Goal: Transaction & Acquisition: Purchase product/service

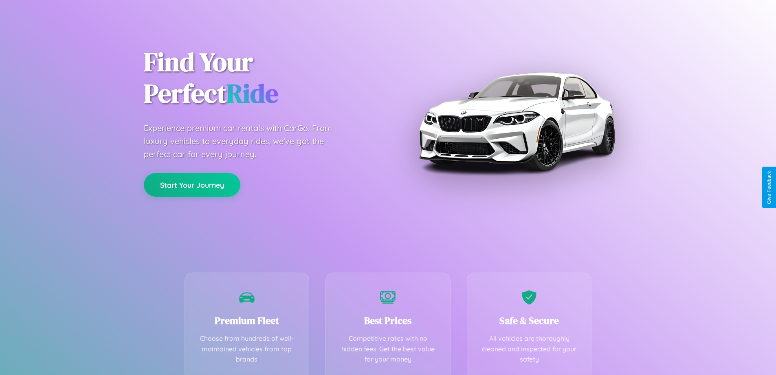
scroll to position [161, 0]
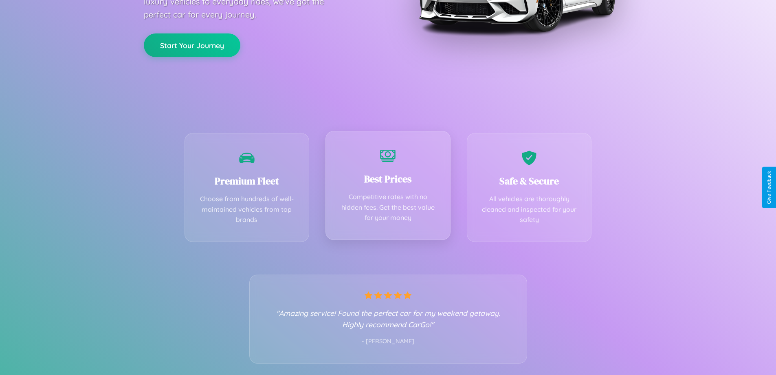
click at [388, 187] on div "Best Prices Competitive rates with no hidden fees. Get the best value for your …" at bounding box center [388, 185] width 125 height 109
click at [192, 45] on button "Start Your Journey" at bounding box center [192, 45] width 97 height 24
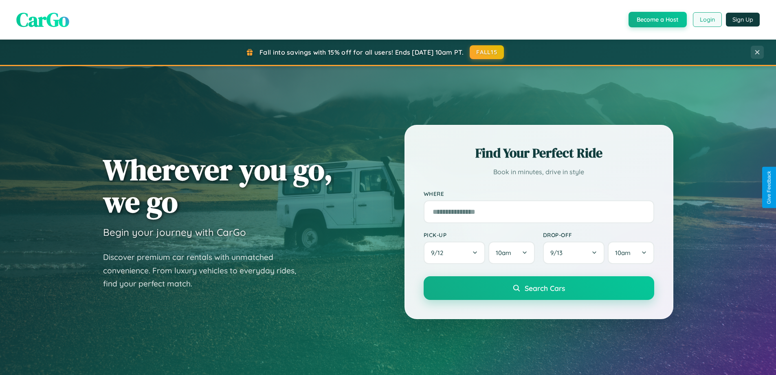
click at [707, 20] on button "Login" at bounding box center [707, 19] width 29 height 15
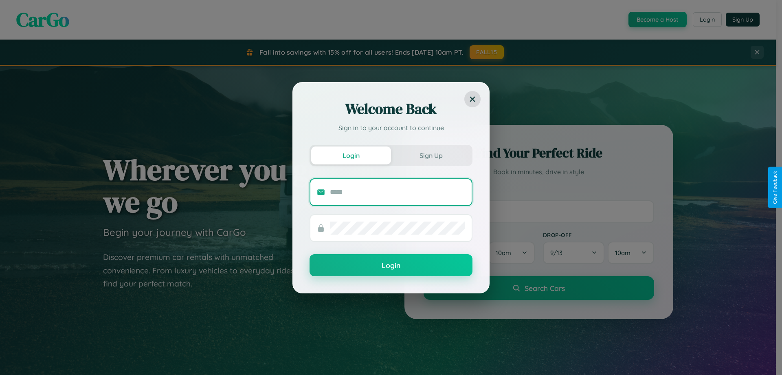
click at [398, 192] on input "text" at bounding box center [397, 191] width 135 height 13
type input "**********"
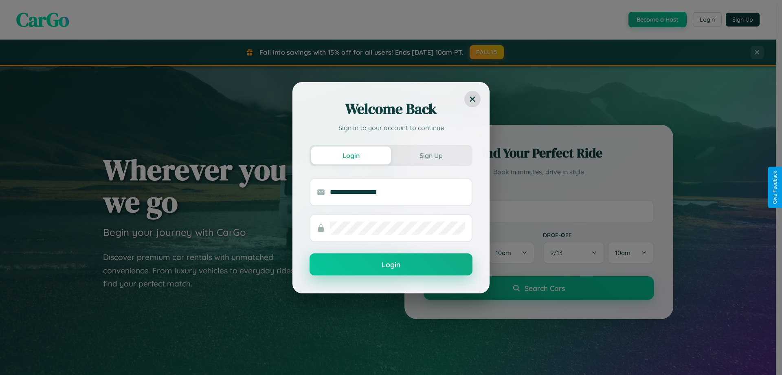
click at [391, 264] on button "Login" at bounding box center [391, 264] width 163 height 22
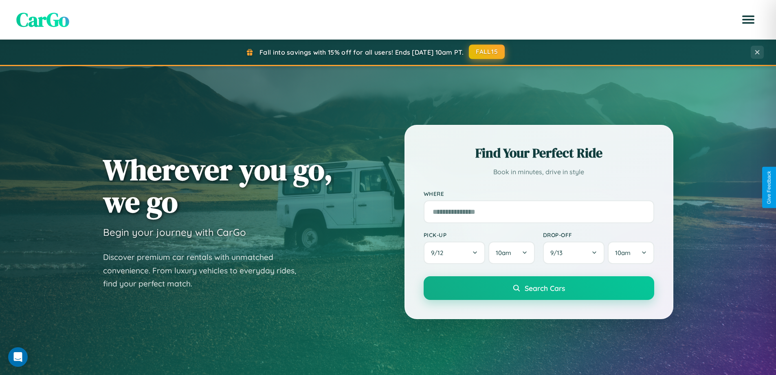
click at [487, 52] on button "FALL15" at bounding box center [487, 51] width 36 height 15
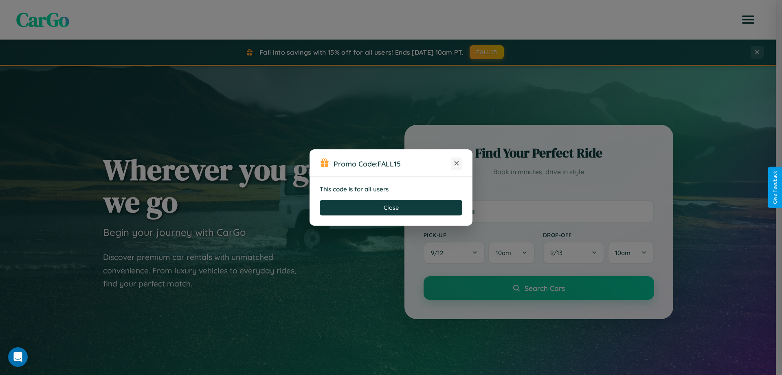
click at [457, 163] on icon at bounding box center [457, 163] width 8 height 8
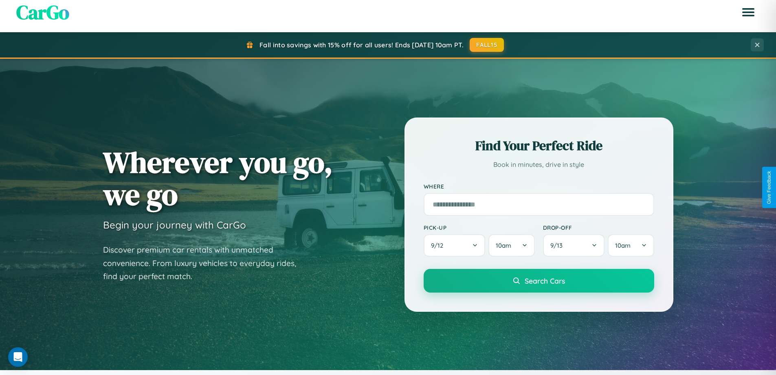
scroll to position [351, 0]
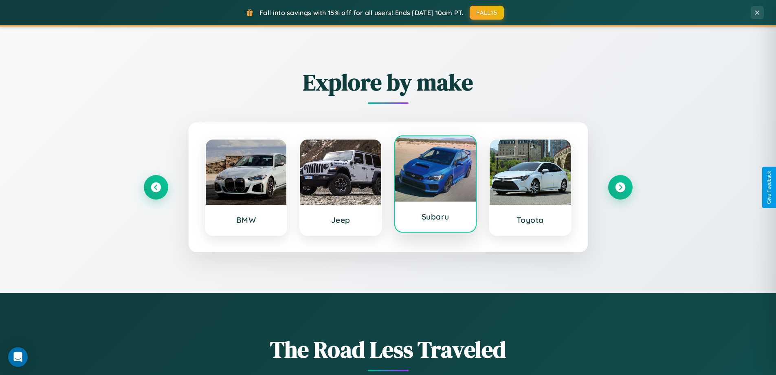
click at [435, 184] on div at bounding box center [435, 168] width 81 height 65
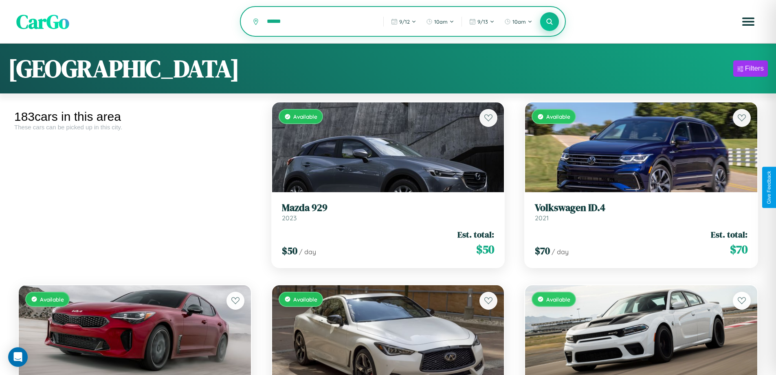
type input "******"
click at [550, 22] on icon at bounding box center [550, 22] width 8 height 8
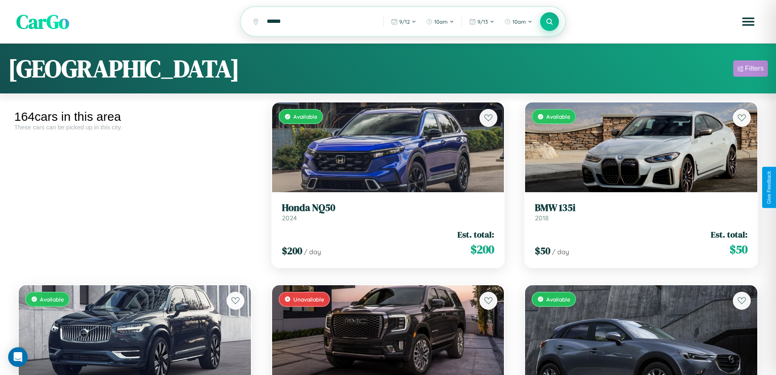
click at [751, 70] on div "Filters" at bounding box center [754, 68] width 19 height 8
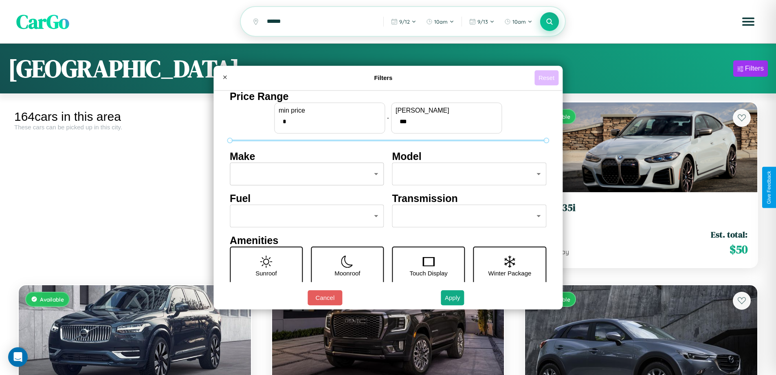
click at [548, 77] on button "Reset" at bounding box center [547, 77] width 24 height 15
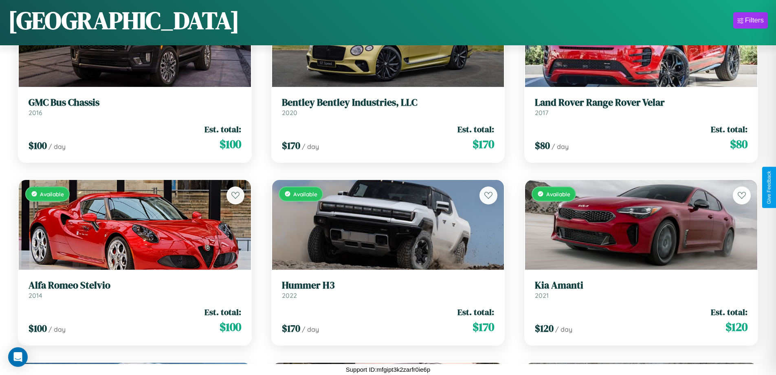
scroll to position [9239, 0]
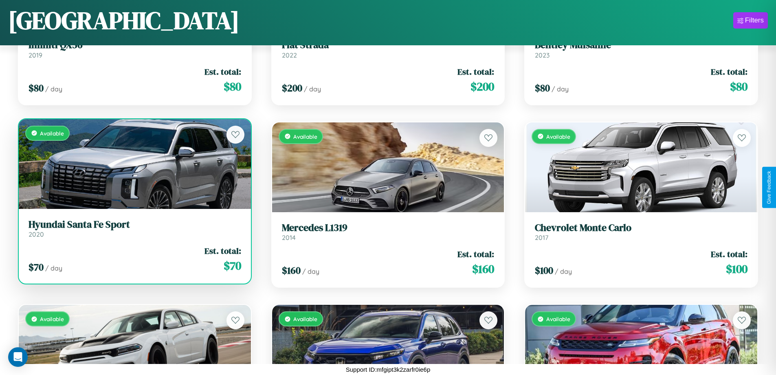
click at [134, 231] on link "Hyundai Santa Fe Sport 2020" at bounding box center [135, 228] width 213 height 20
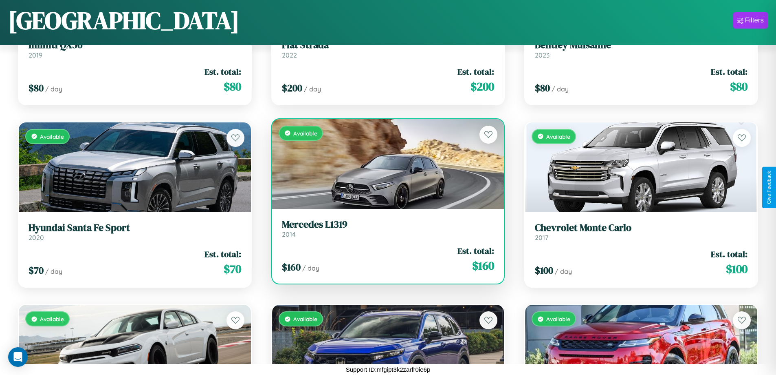
scroll to position [3582, 0]
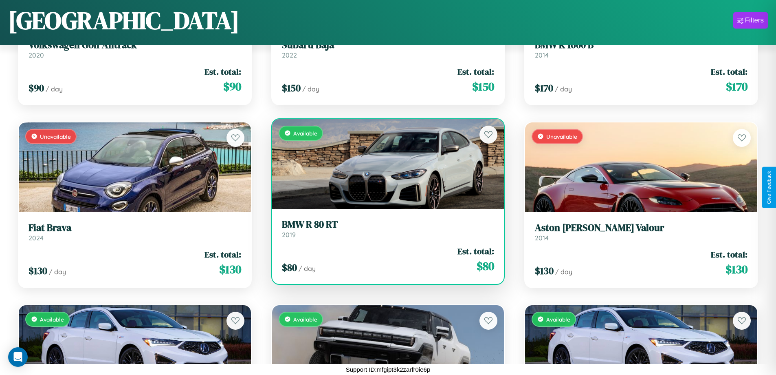
click at [385, 228] on h3 "BMW R 80 RT" at bounding box center [388, 224] width 213 height 12
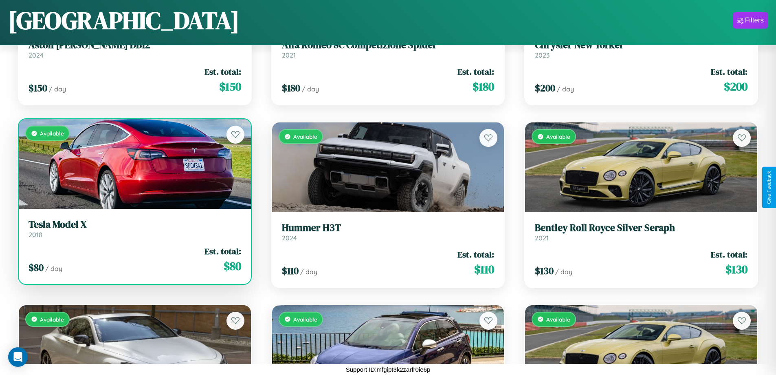
click at [134, 231] on link "Tesla Model X 2018" at bounding box center [135, 228] width 213 height 20
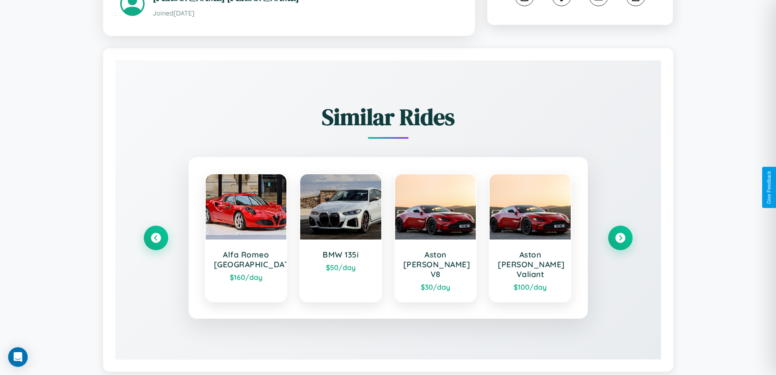
scroll to position [471, 0]
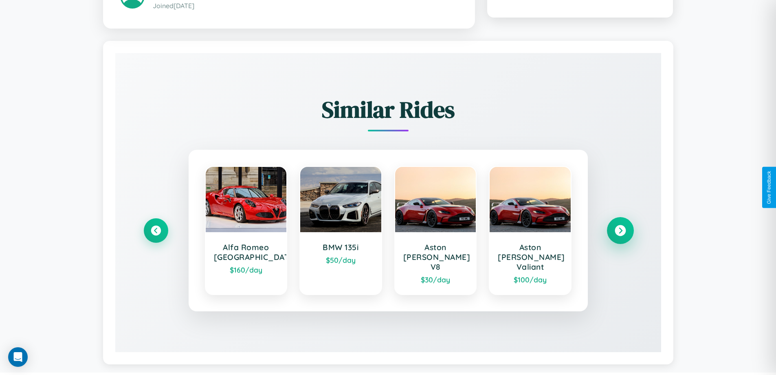
click at [620, 227] on icon at bounding box center [620, 230] width 11 height 11
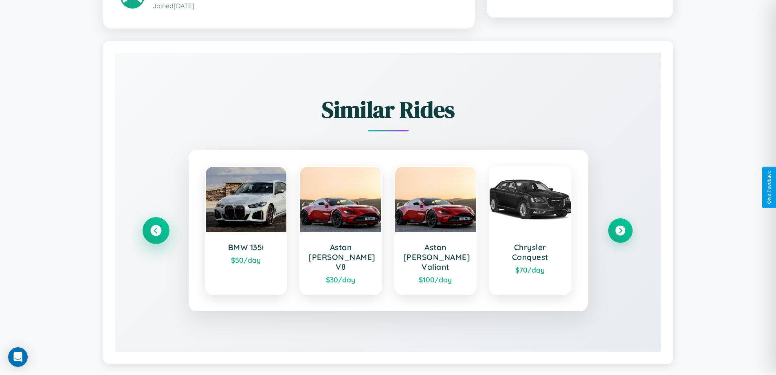
click at [156, 227] on icon at bounding box center [155, 230] width 11 height 11
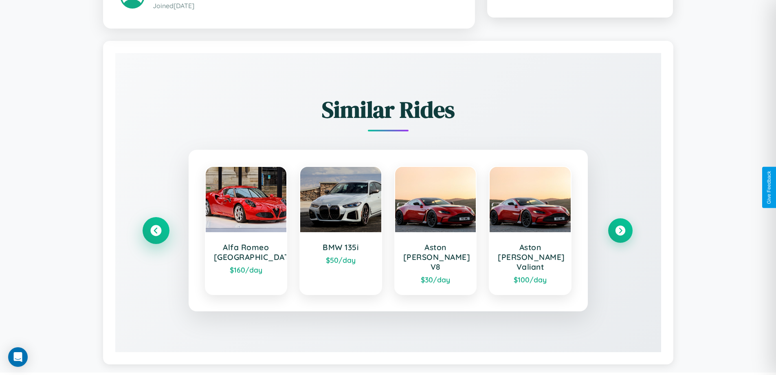
click at [156, 227] on icon at bounding box center [155, 230] width 11 height 11
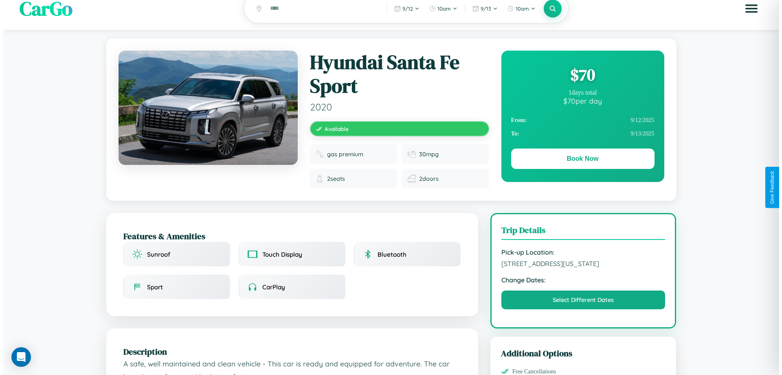
scroll to position [0, 0]
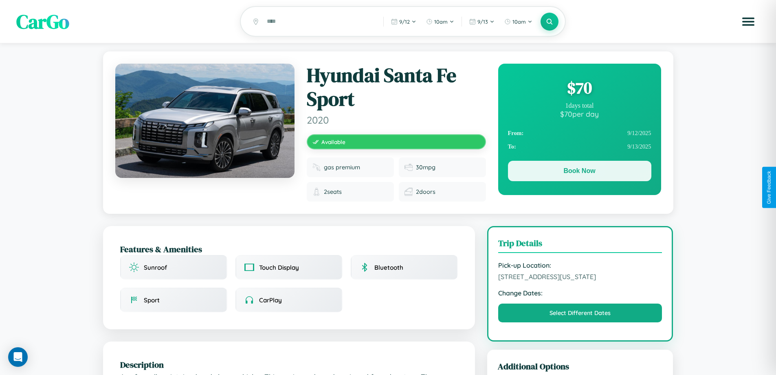
click at [580, 172] on button "Book Now" at bounding box center [579, 171] width 143 height 20
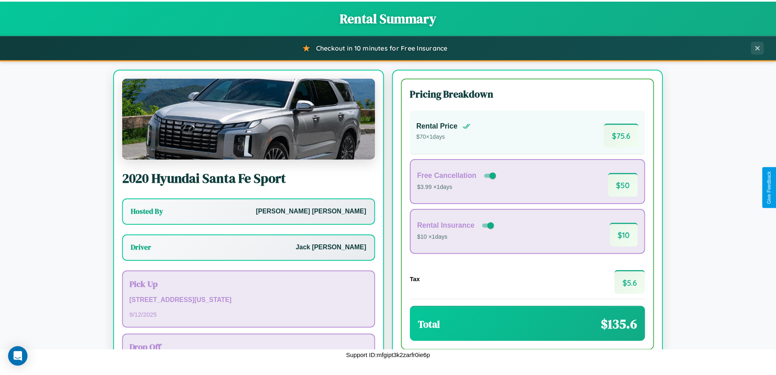
scroll to position [59, 0]
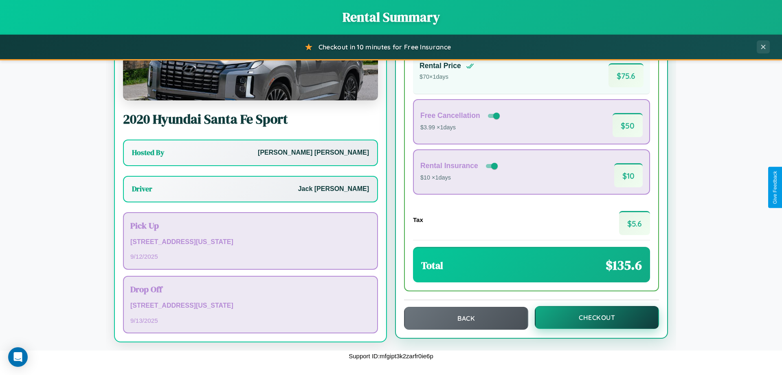
click at [592, 317] on button "Checkout" at bounding box center [597, 317] width 124 height 23
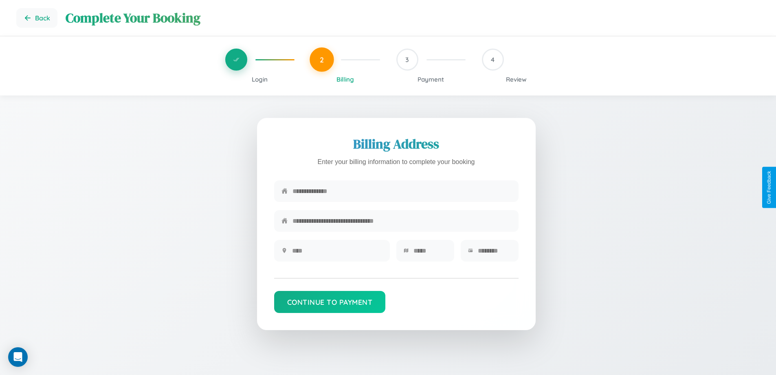
click at [402, 193] on input "text" at bounding box center [402, 191] width 219 height 20
type input "**********"
click at [337, 253] on input "text" at bounding box center [337, 250] width 90 height 20
type input "********"
click at [430, 253] on input "text" at bounding box center [430, 250] width 33 height 20
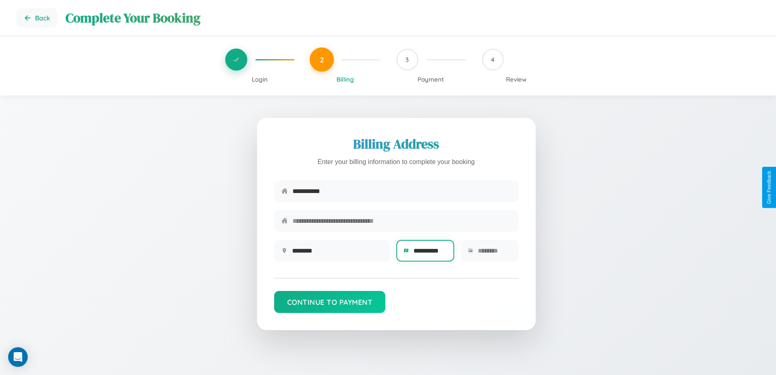
scroll to position [0, 2]
type input "**********"
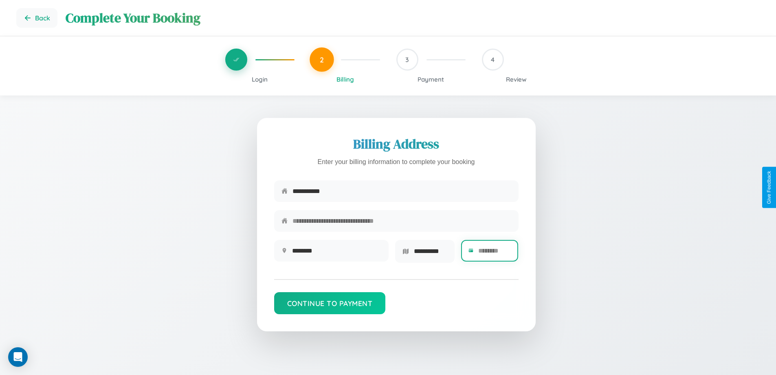
scroll to position [0, 0]
click at [494, 253] on input "text" at bounding box center [494, 250] width 33 height 20
type input "*****"
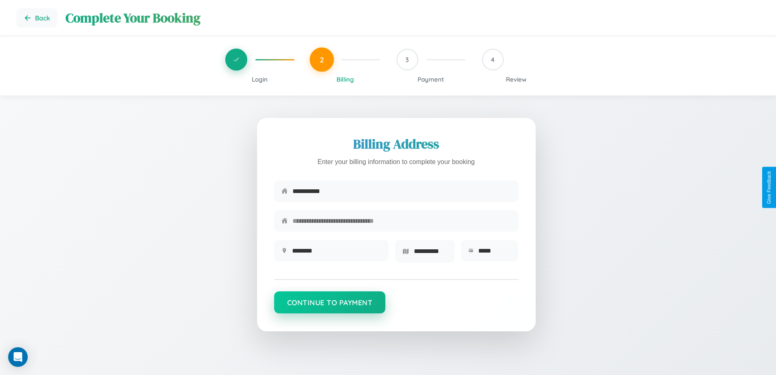
click at [330, 305] on button "Continue to Payment" at bounding box center [330, 302] width 112 height 22
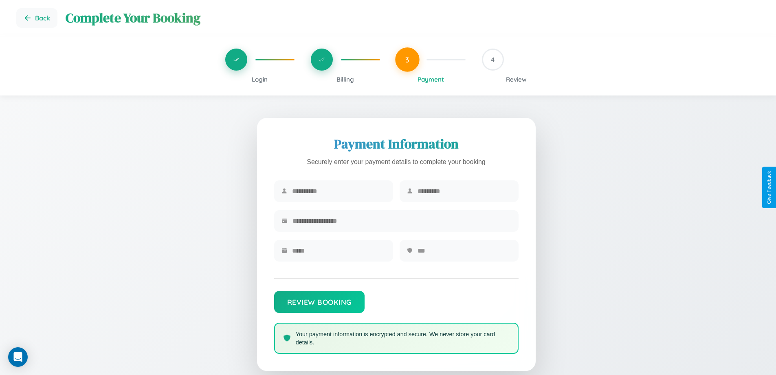
click at [339, 191] on input "text" at bounding box center [339, 191] width 94 height 20
type input "****"
click at [464, 191] on input "text" at bounding box center [465, 191] width 94 height 20
type input "*******"
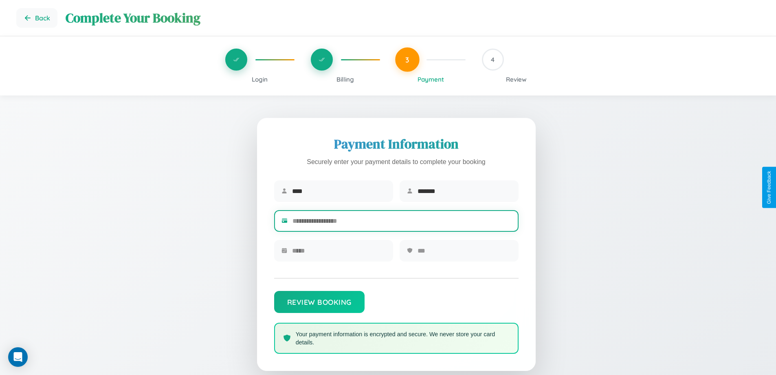
click at [402, 222] on input "text" at bounding box center [402, 221] width 219 height 20
type input "**********"
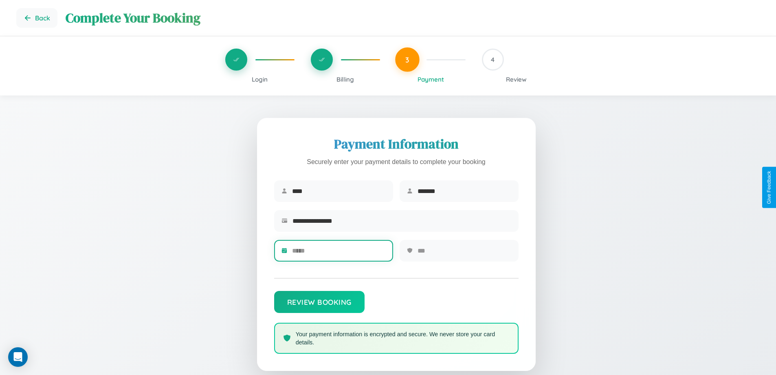
click at [339, 253] on input "text" at bounding box center [339, 250] width 94 height 20
type input "*****"
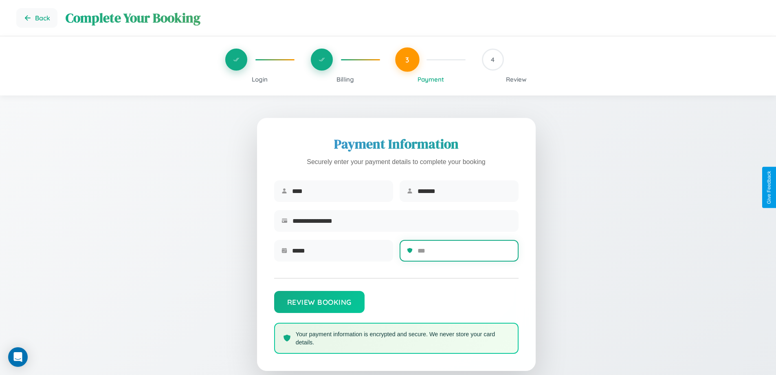
click at [464, 253] on input "text" at bounding box center [465, 250] width 94 height 20
type input "***"
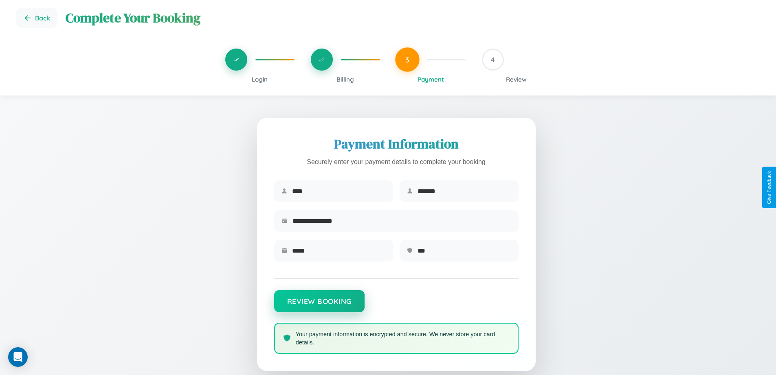
click at [319, 304] on button "Review Booking" at bounding box center [319, 301] width 90 height 22
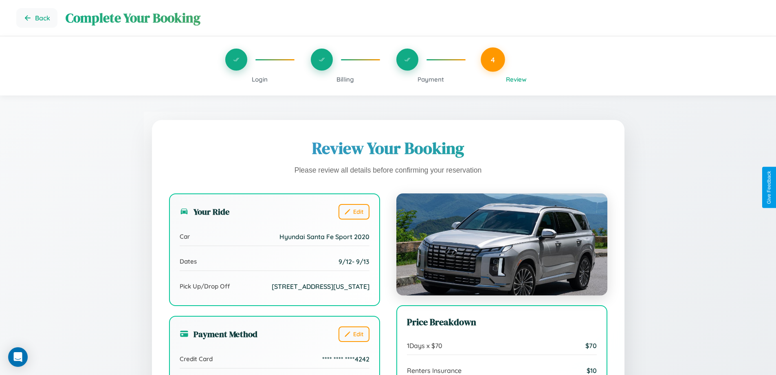
scroll to position [249, 0]
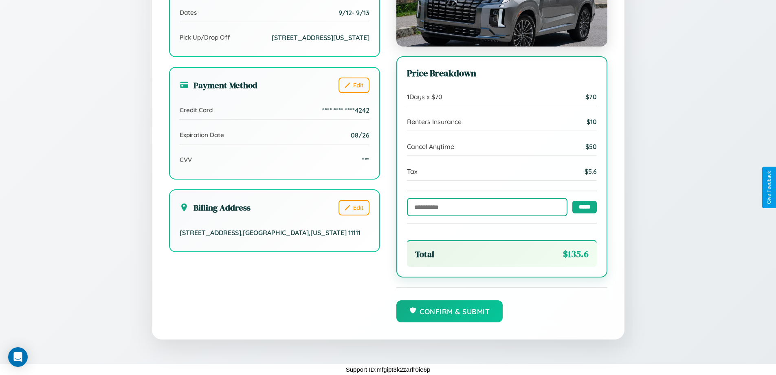
click at [485, 206] on input "text" at bounding box center [487, 207] width 161 height 18
type input "******"
click at [582, 206] on input "*****" at bounding box center [585, 206] width 24 height 13
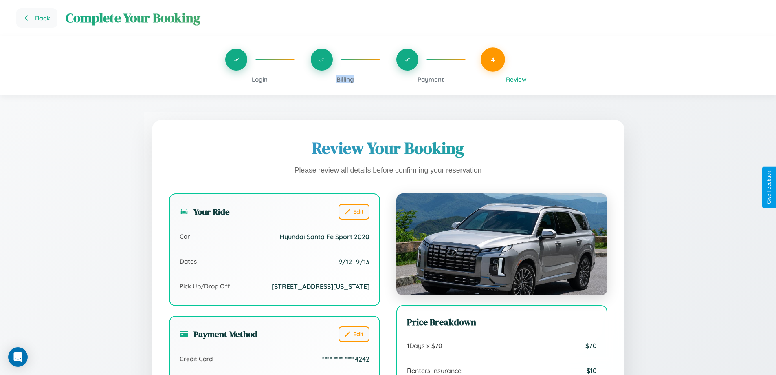
click at [345, 79] on span "Billing" at bounding box center [346, 79] width 18 height 8
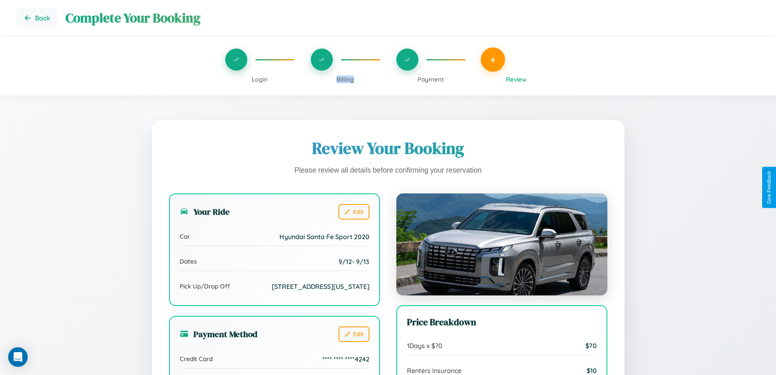
click at [345, 79] on span "Billing" at bounding box center [346, 79] width 18 height 8
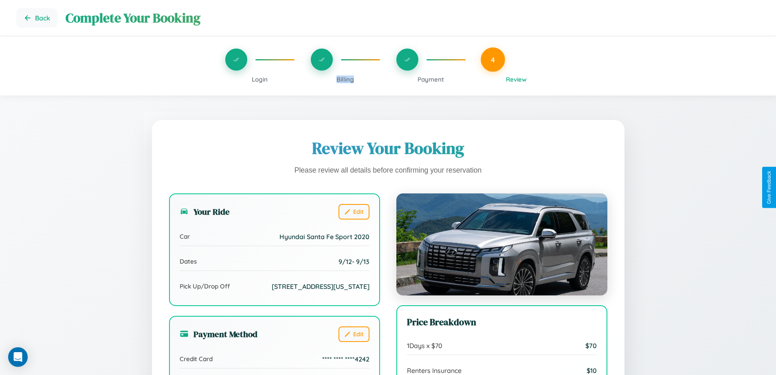
click at [345, 79] on span "Billing" at bounding box center [346, 79] width 18 height 8
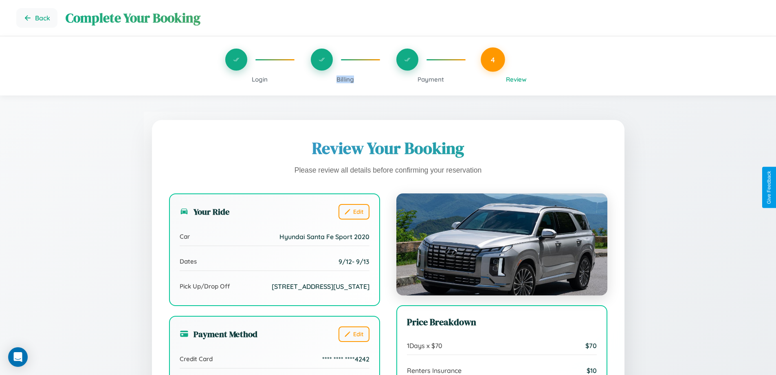
click at [345, 79] on span "Billing" at bounding box center [346, 79] width 18 height 8
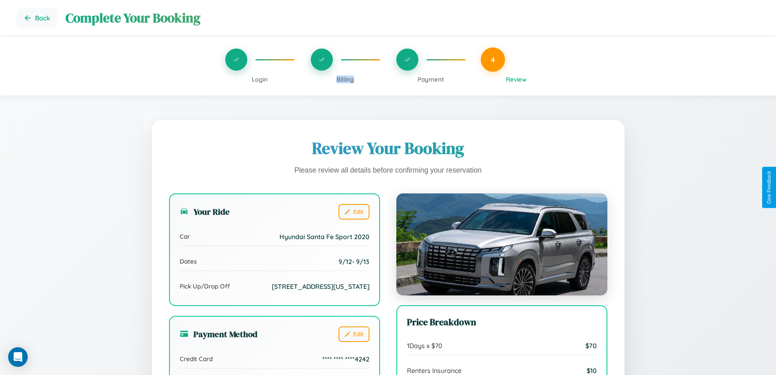
click at [345, 79] on span "Billing" at bounding box center [346, 79] width 18 height 8
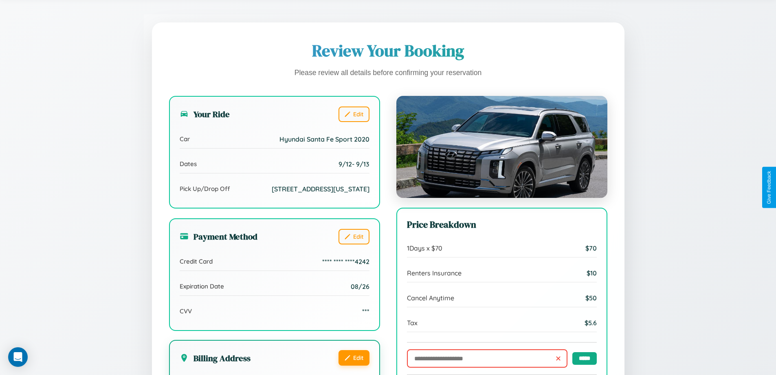
click at [354, 365] on button "Edit" at bounding box center [354, 357] width 31 height 15
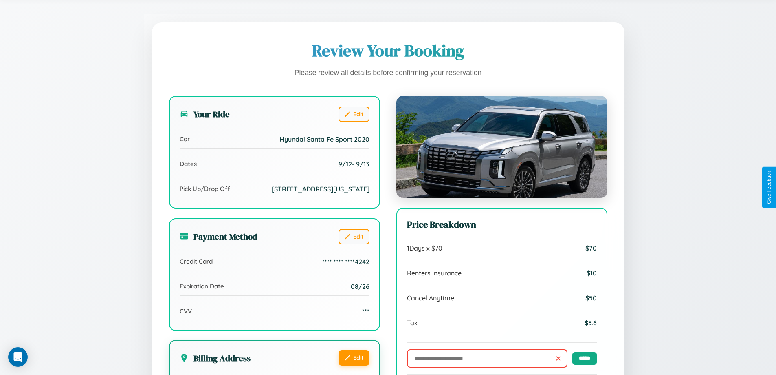
click at [354, 365] on button "Edit" at bounding box center [354, 357] width 31 height 15
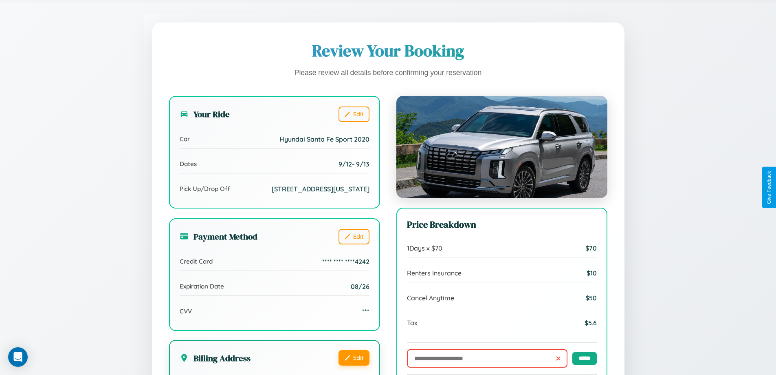
click at [354, 365] on button "Edit" at bounding box center [354, 357] width 31 height 15
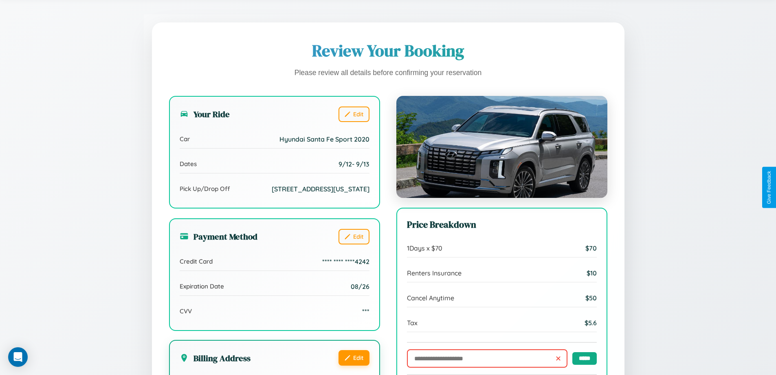
click at [354, 365] on button "Edit" at bounding box center [354, 357] width 31 height 15
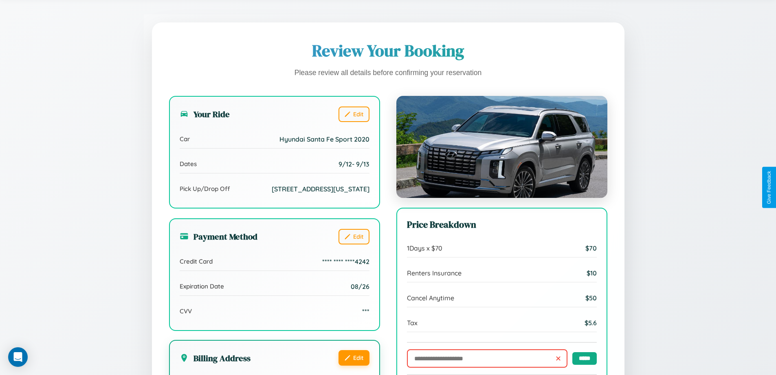
click at [354, 365] on button "Edit" at bounding box center [354, 357] width 31 height 15
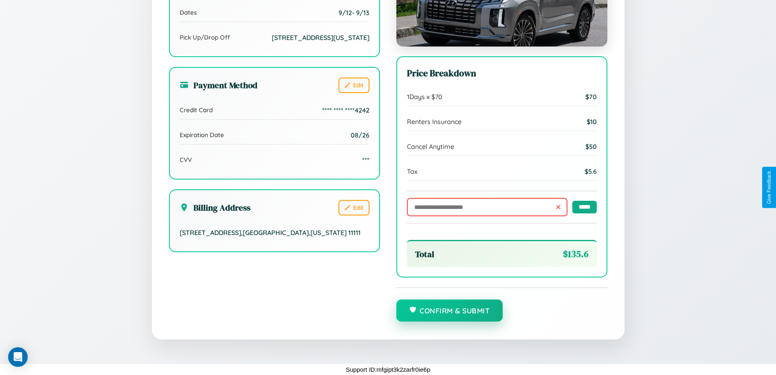
click at [450, 311] on button "Confirm & Submit" at bounding box center [450, 310] width 107 height 22
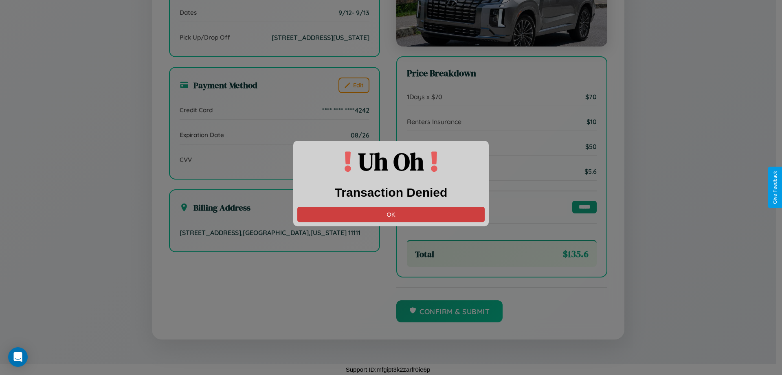
click at [391, 214] on button "OK" at bounding box center [390, 214] width 187 height 15
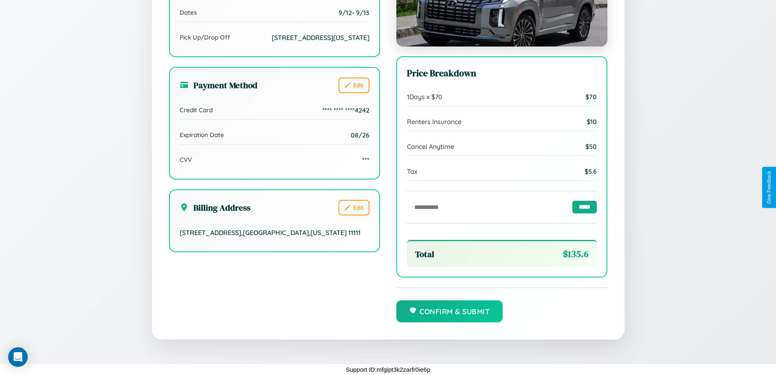
scroll to position [0, 0]
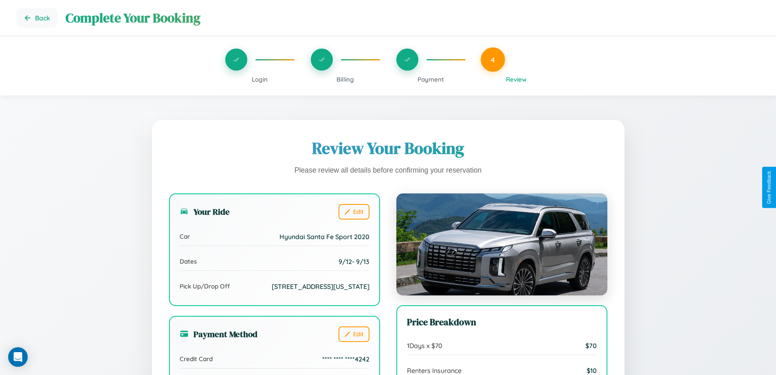
click at [345, 79] on span "Billing" at bounding box center [346, 79] width 18 height 8
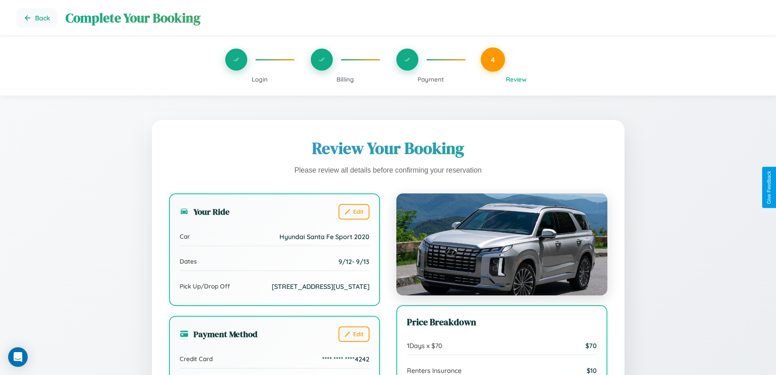
click at [345, 79] on span "Billing" at bounding box center [346, 79] width 18 height 8
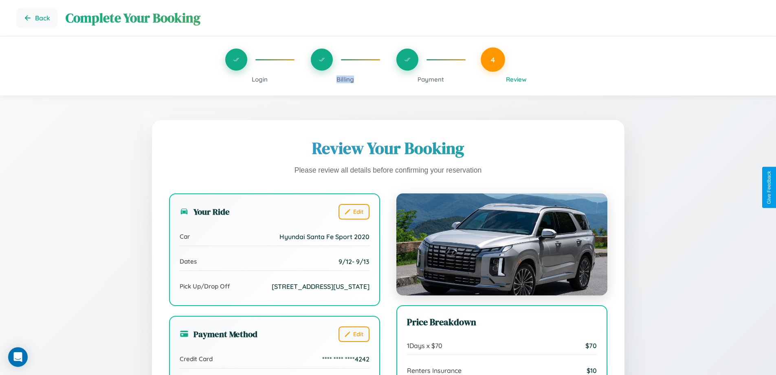
click at [345, 79] on span "Billing" at bounding box center [346, 79] width 18 height 8
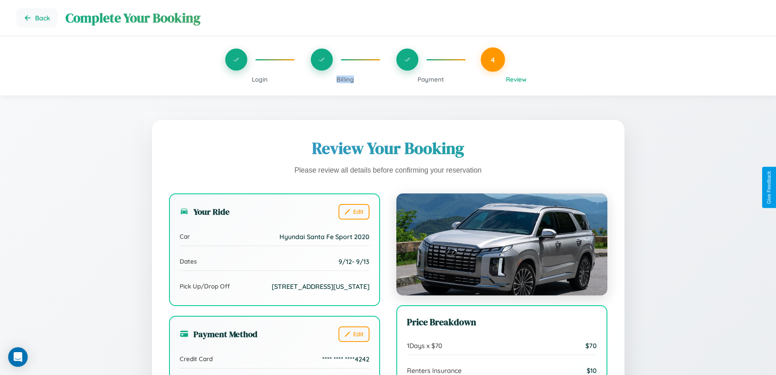
click at [345, 79] on span "Billing" at bounding box center [346, 79] width 18 height 8
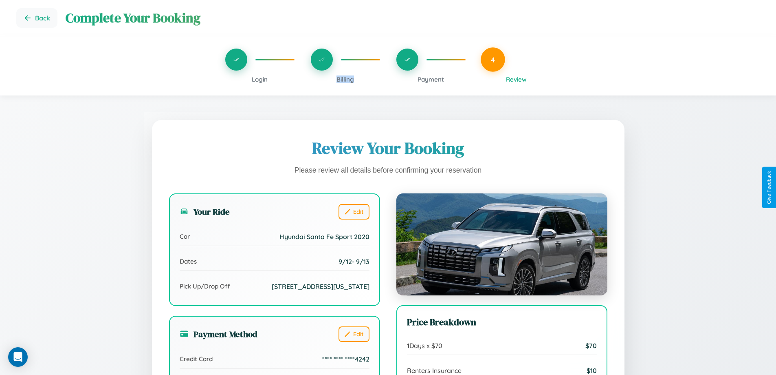
click at [345, 79] on span "Billing" at bounding box center [346, 79] width 18 height 8
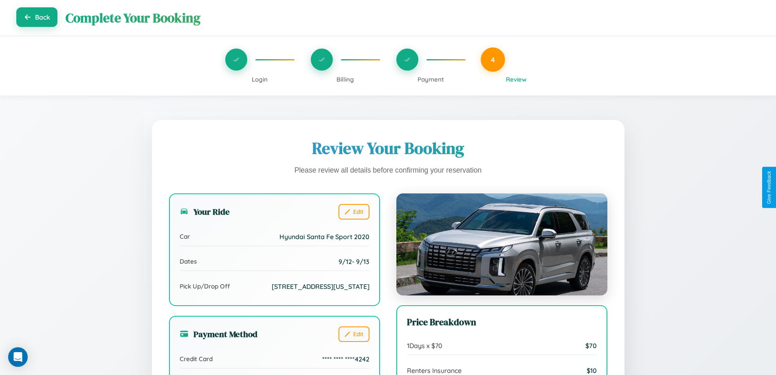
click at [37, 18] on button "Back" at bounding box center [36, 17] width 41 height 20
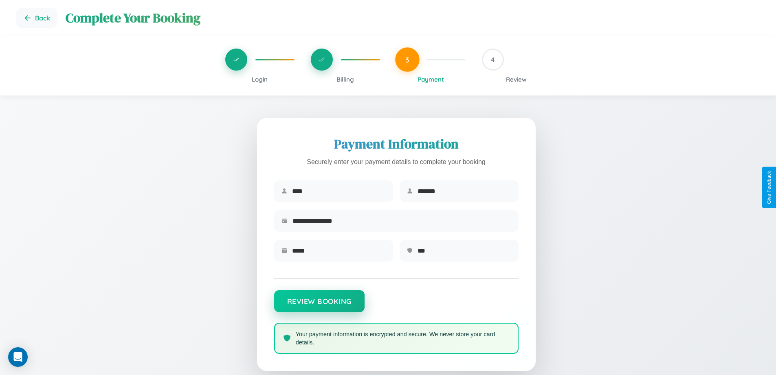
click at [319, 306] on button "Review Booking" at bounding box center [319, 301] width 90 height 22
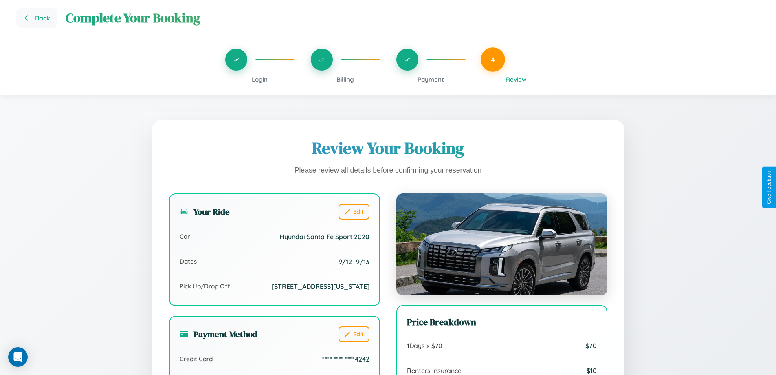
scroll to position [249, 0]
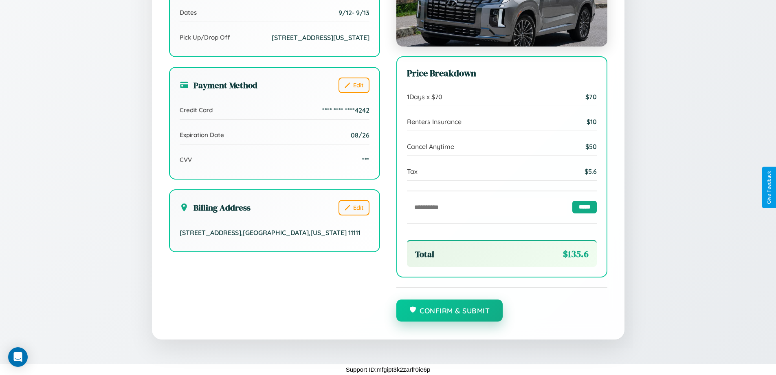
click at [450, 311] on button "Confirm & Submit" at bounding box center [450, 310] width 107 height 22
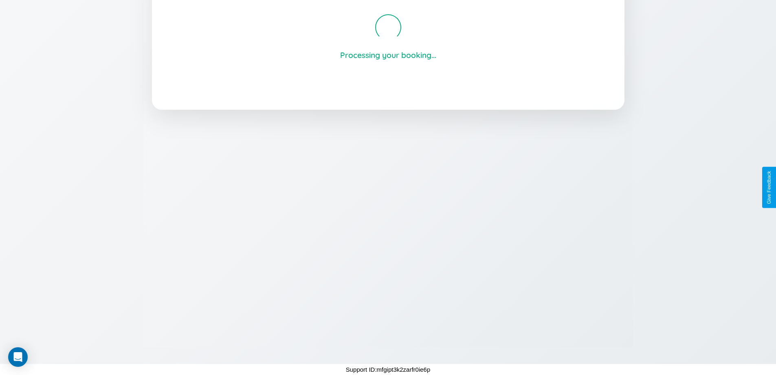
scroll to position [155, 0]
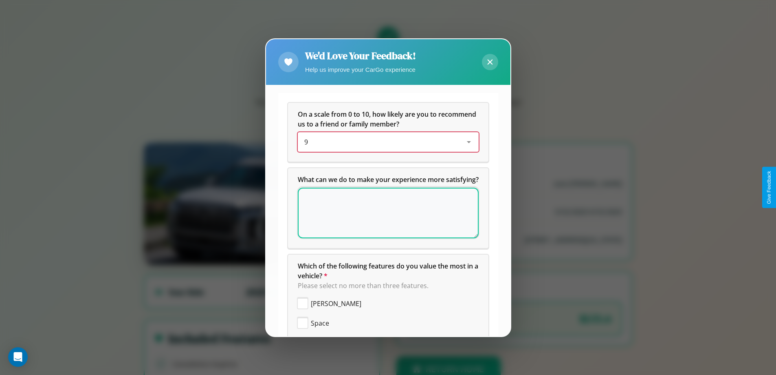
click at [385, 142] on div "9" at bounding box center [381, 142] width 155 height 10
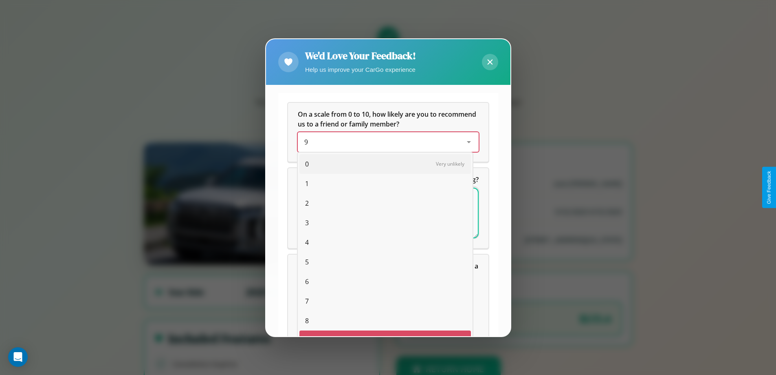
click at [305, 237] on span "4" at bounding box center [307, 242] width 4 height 10
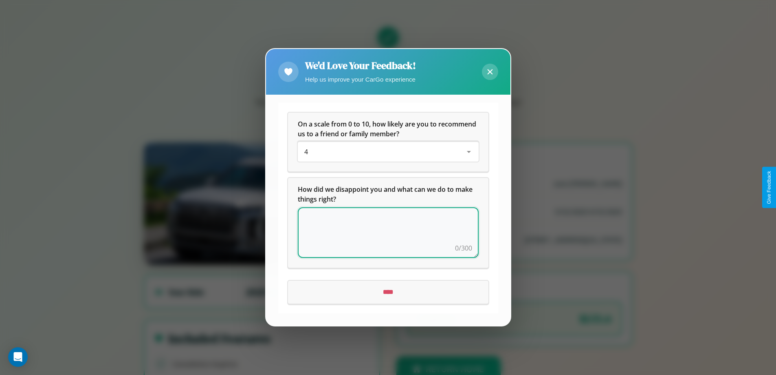
click at [388, 232] on textarea at bounding box center [388, 232] width 181 height 51
type textarea "**********"
click at [388, 292] on input "****" at bounding box center [388, 292] width 201 height 23
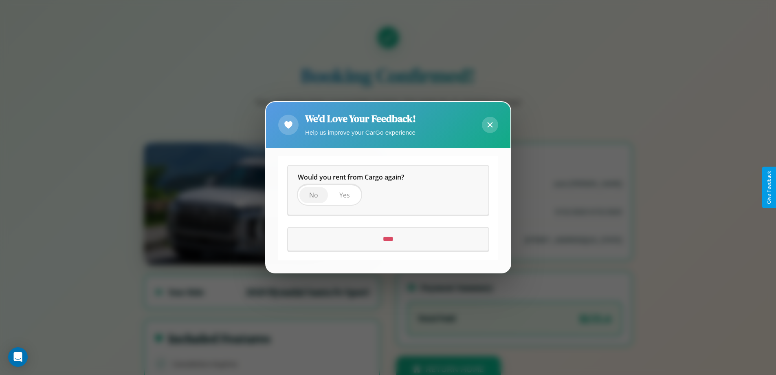
click at [313, 195] on span "No" at bounding box center [313, 195] width 9 height 9
click at [388, 239] on input "****" at bounding box center [388, 239] width 201 height 23
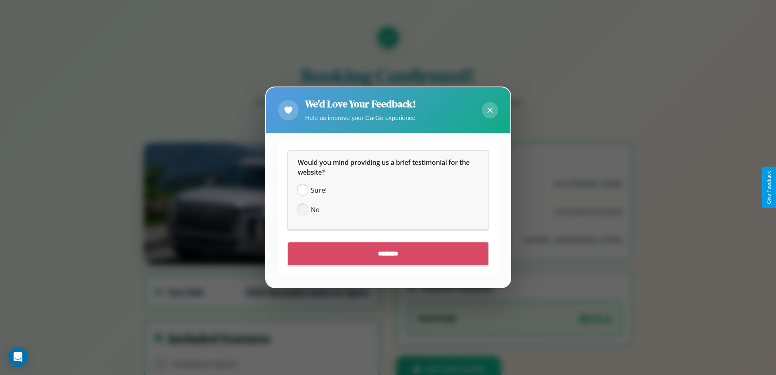
click at [302, 209] on span at bounding box center [303, 210] width 10 height 10
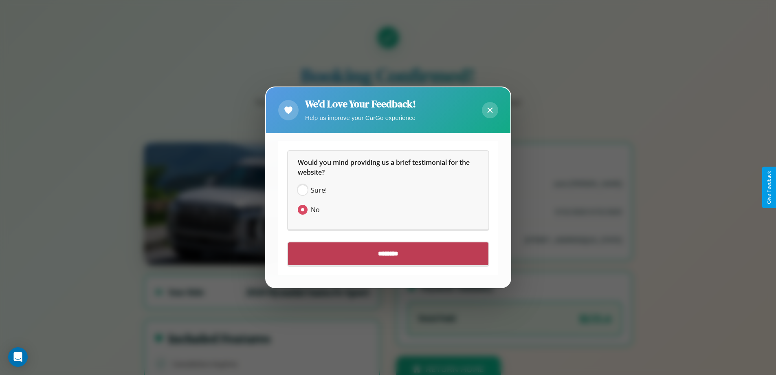
click at [388, 253] on input "********" at bounding box center [388, 253] width 201 height 23
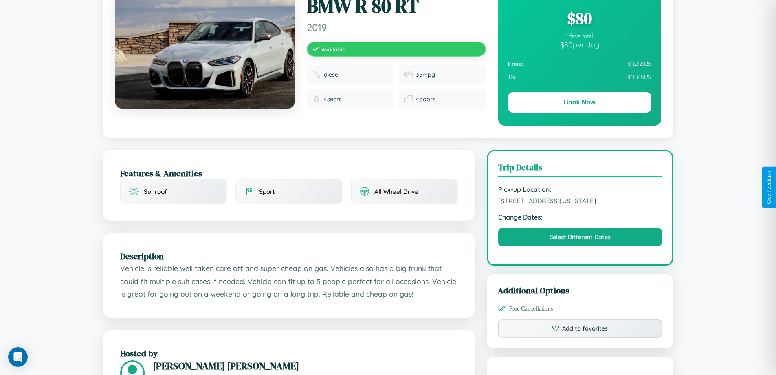
scroll to position [88, 0]
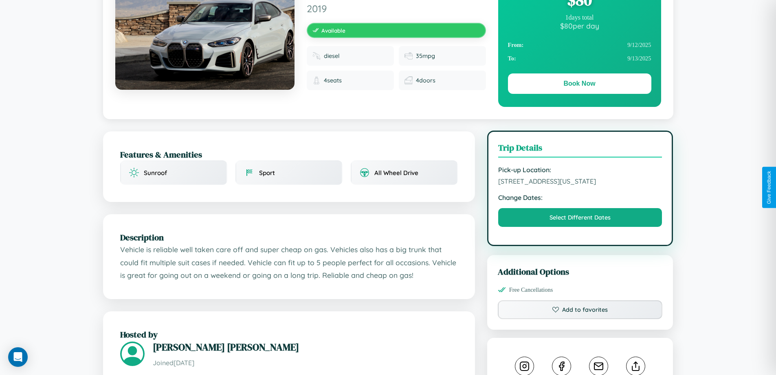
click at [580, 185] on span "1206 Maple Street Boston Massachusetts 85636 United States" at bounding box center [580, 181] width 164 height 8
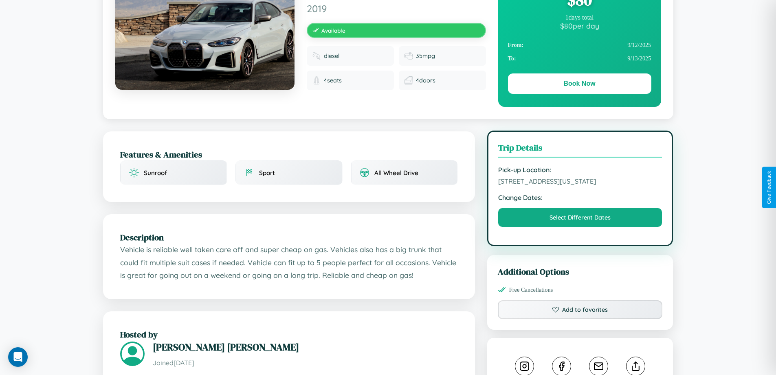
click at [580, 185] on span "1206 Maple Street Boston Massachusetts 85636 United States" at bounding box center [580, 181] width 164 height 8
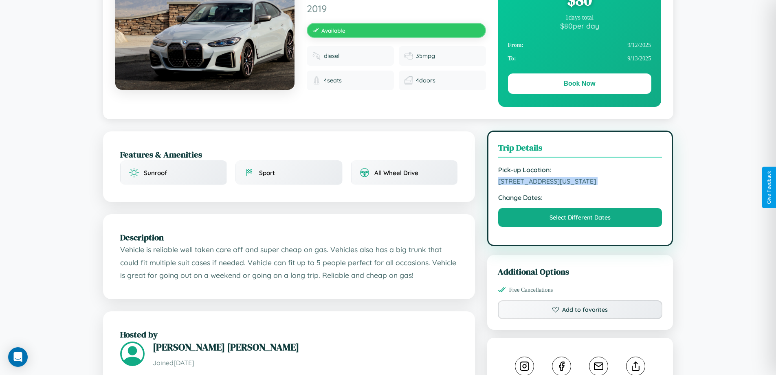
click at [580, 185] on span "1206 Maple Street Boston Massachusetts 85636 United States" at bounding box center [580, 181] width 164 height 8
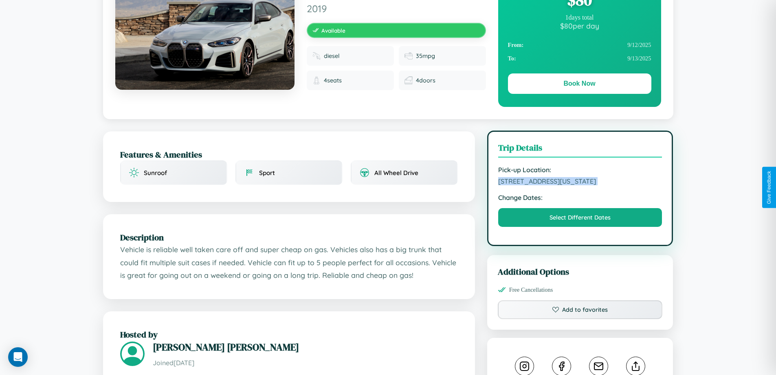
click at [580, 185] on span "1206 Maple Street Boston Massachusetts 85636 United States" at bounding box center [580, 181] width 164 height 8
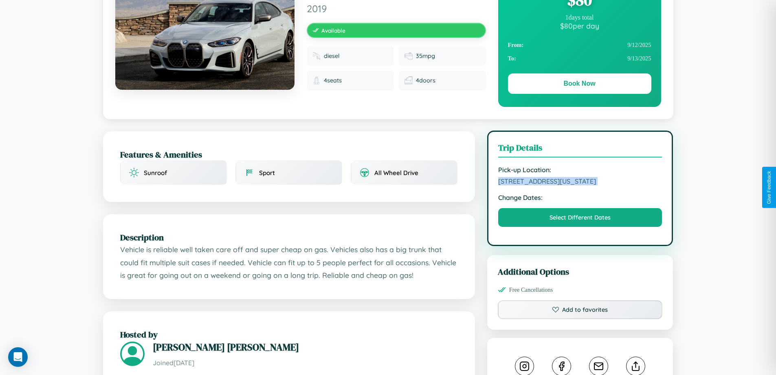
click at [580, 185] on span "1206 Maple Street Boston Massachusetts 85636 United States" at bounding box center [580, 181] width 164 height 8
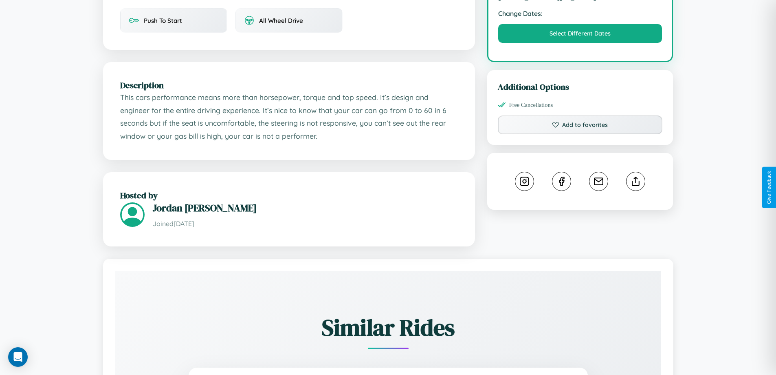
scroll to position [276, 0]
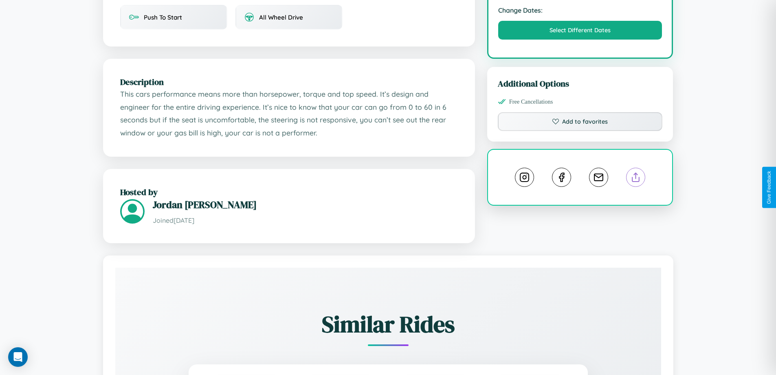
click at [636, 178] on line at bounding box center [636, 176] width 0 height 6
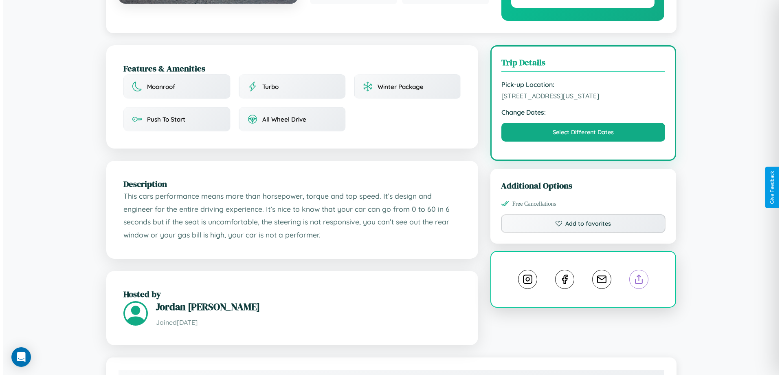
scroll to position [0, 0]
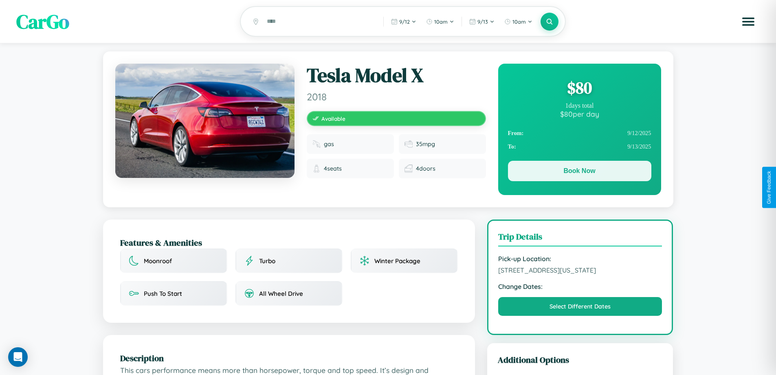
click at [580, 172] on button "Book Now" at bounding box center [579, 171] width 143 height 20
